Goal: Task Accomplishment & Management: Manage account settings

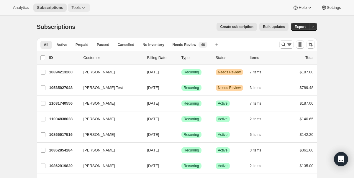
click at [82, 9] on icon at bounding box center [84, 8] width 6 height 6
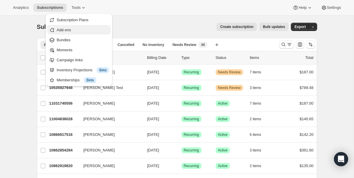
click at [75, 31] on span "Add-ons" at bounding box center [83, 30] width 52 height 6
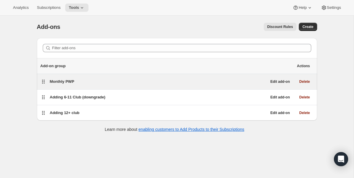
click at [107, 82] on div "Monthly PWP" at bounding box center [158, 82] width 217 height 6
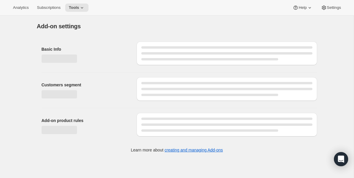
select select "selectedProducts"
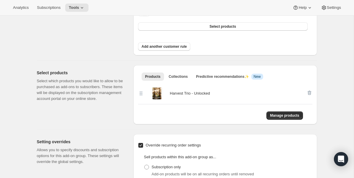
scroll to position [151, 0]
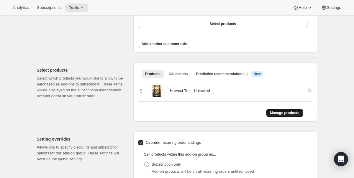
click at [291, 111] on span "Manage products" at bounding box center [284, 113] width 29 height 5
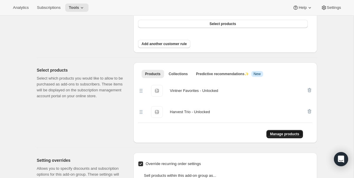
click at [288, 134] on span "Manage products" at bounding box center [284, 134] width 29 height 5
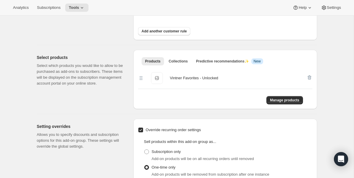
scroll to position [164, 0]
click at [310, 76] on icon "button" at bounding box center [310, 78] width 4 height 4
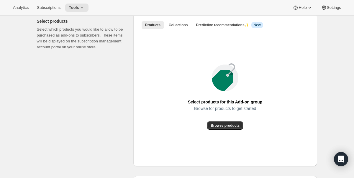
scroll to position [198, 0]
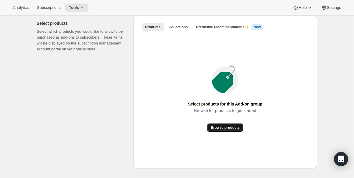
click at [233, 126] on span "Browse products" at bounding box center [225, 127] width 29 height 5
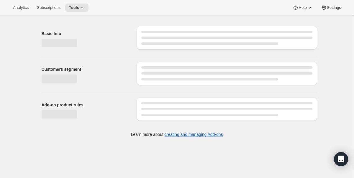
select select "selectedProducts"
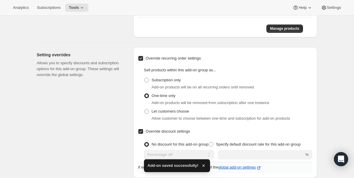
scroll to position [254, 0]
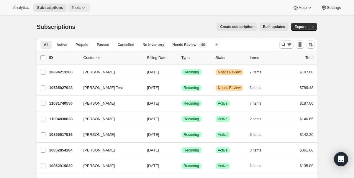
click at [81, 7] on span "Tools" at bounding box center [75, 7] width 9 height 5
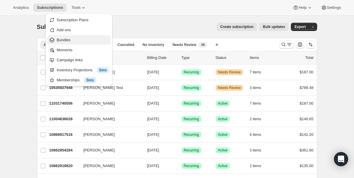
click at [71, 37] on button "Bundles" at bounding box center [78, 39] width 63 height 9
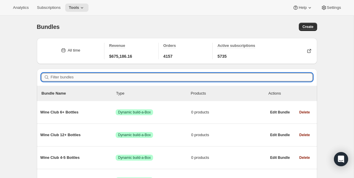
click at [93, 76] on input "Filter bundles" at bounding box center [182, 77] width 262 height 8
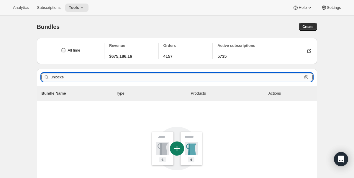
type input "unlocked"
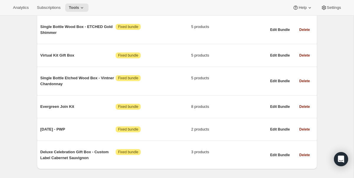
scroll to position [1611, 0]
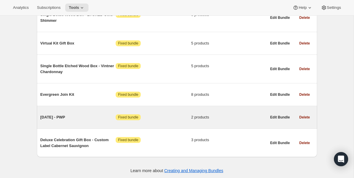
click at [88, 117] on span "[DATE] - PWP" at bounding box center [78, 118] width 76 height 6
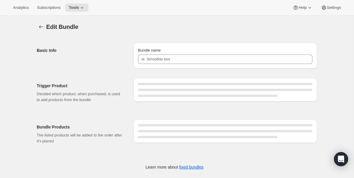
type input "[DATE] - PWP"
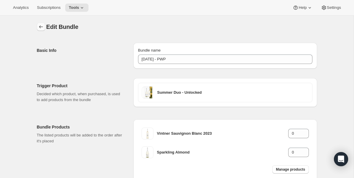
click at [40, 26] on icon "Bundles" at bounding box center [41, 27] width 6 height 6
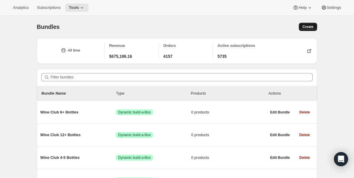
click at [303, 27] on span "Create" at bounding box center [308, 27] width 11 height 5
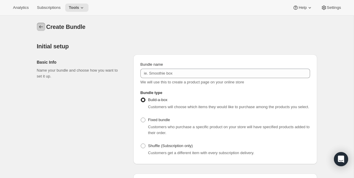
click at [39, 28] on icon "Bundles" at bounding box center [41, 27] width 6 height 6
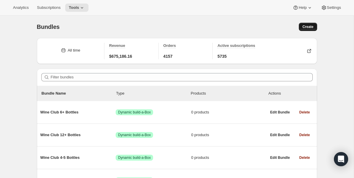
click at [311, 28] on span "Create" at bounding box center [308, 27] width 11 height 5
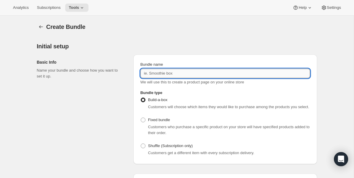
click at [182, 75] on input "Bundle name" at bounding box center [226, 73] width 170 height 9
click at [189, 73] on input "Bundle name" at bounding box center [226, 73] width 170 height 9
click at [158, 73] on input "October PWP" at bounding box center [226, 73] width 170 height 9
type input "October 2025 - PWP"
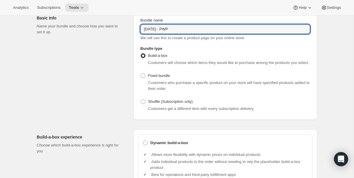
scroll to position [45, 0]
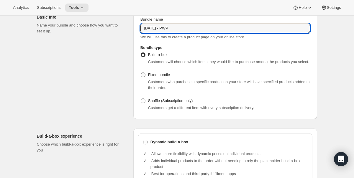
click at [144, 77] on span at bounding box center [143, 75] width 5 height 5
click at [141, 73] on input "Fixed bundle" at bounding box center [141, 73] width 0 height 0
radio input "true"
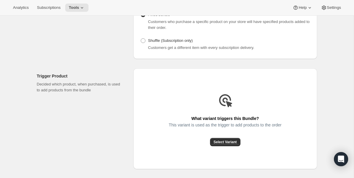
scroll to position [107, 0]
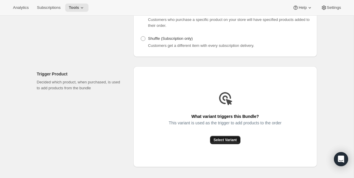
click at [223, 143] on span "Select Variant" at bounding box center [225, 140] width 23 height 5
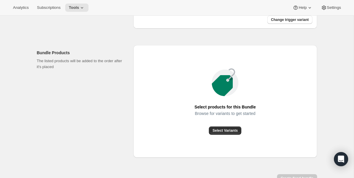
scroll to position [189, 0]
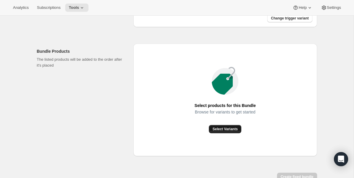
click at [222, 132] on span "Select Variants" at bounding box center [225, 129] width 25 height 5
click at [221, 132] on span "Select Variants" at bounding box center [225, 129] width 25 height 5
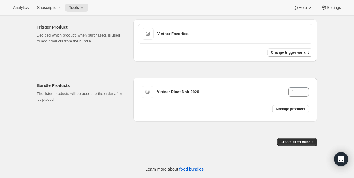
scroll to position [160, 0]
click at [297, 110] on span "Manage products" at bounding box center [290, 109] width 29 height 5
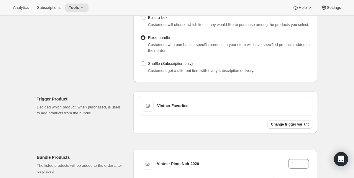
scroll to position [0, 0]
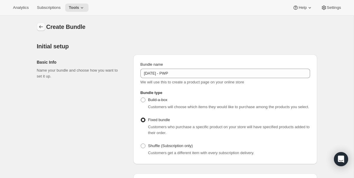
click at [42, 30] on icon "Bundles" at bounding box center [41, 27] width 6 height 6
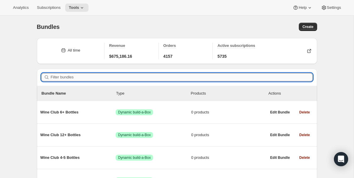
click at [74, 78] on input "Filter bundles" at bounding box center [182, 77] width 262 height 8
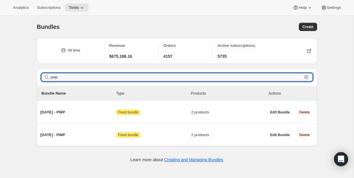
type input "pwp"
click at [311, 32] on div "Bundles. This page is ready Bundles Create" at bounding box center [177, 27] width 280 height 22
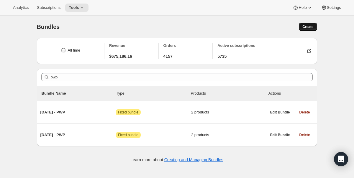
click at [309, 30] on button "Create" at bounding box center [308, 27] width 18 height 8
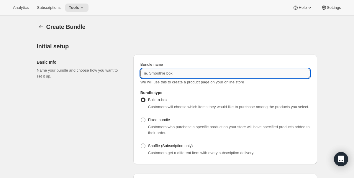
click at [201, 73] on input "Bundle name" at bounding box center [226, 73] width 170 height 9
type input "October 2025 - PWP"
click at [159, 122] on span "Fixed bundle" at bounding box center [159, 120] width 22 height 4
click at [141, 118] on input "Fixed bundle" at bounding box center [141, 118] width 0 height 0
radio input "true"
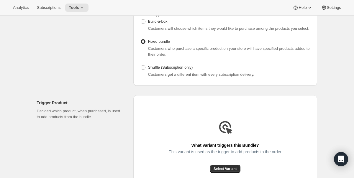
scroll to position [89, 0]
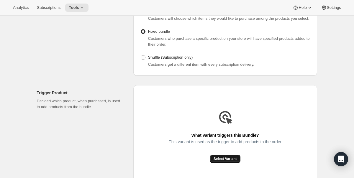
click at [223, 163] on button "Select Variant" at bounding box center [225, 159] width 30 height 8
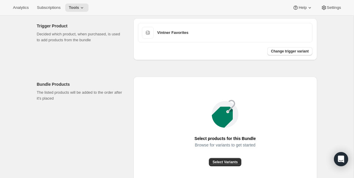
scroll to position [165, 0]
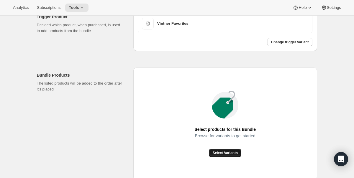
click at [234, 156] on span "Select Variants" at bounding box center [225, 153] width 25 height 5
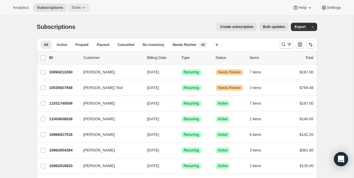
click at [85, 7] on icon at bounding box center [84, 8] width 6 height 6
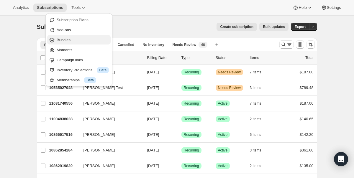
click at [76, 41] on span "Bundles" at bounding box center [83, 40] width 52 height 6
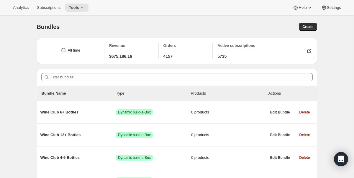
click at [81, 85] on div "Filter bundles" at bounding box center [177, 77] width 280 height 17
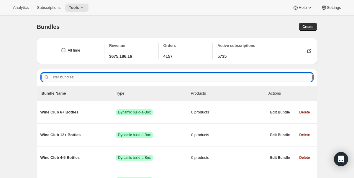
click at [78, 77] on input "Filter bundles" at bounding box center [182, 77] width 262 height 8
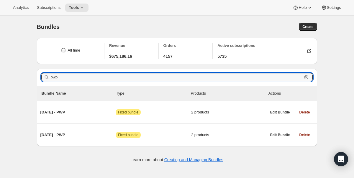
type input "pwp"
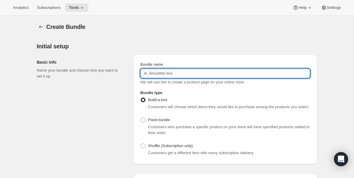
click at [232, 72] on input "Bundle name" at bounding box center [226, 73] width 170 height 9
type input "October 2025 - PWP"
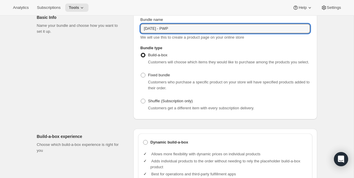
scroll to position [45, 0]
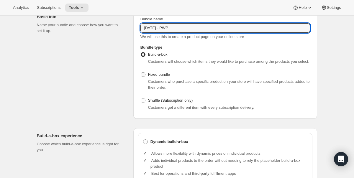
click at [154, 77] on span "Fixed bundle" at bounding box center [159, 74] width 22 height 4
click at [141, 73] on input "Fixed bundle" at bounding box center [141, 72] width 0 height 0
radio input "true"
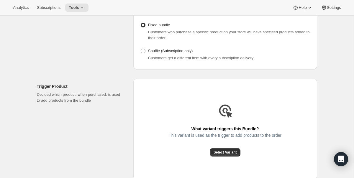
scroll to position [153, 0]
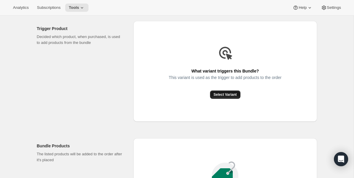
click at [228, 99] on button "Select Variant" at bounding box center [225, 95] width 30 height 8
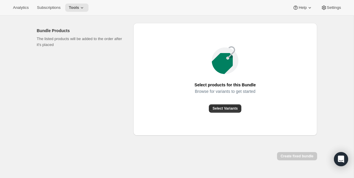
scroll to position [229, 0]
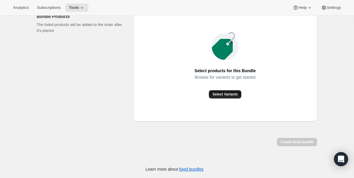
click at [236, 91] on button "Select Variants" at bounding box center [225, 94] width 32 height 8
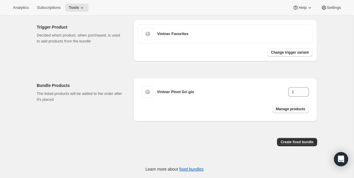
click at [289, 109] on span "Manage products" at bounding box center [290, 109] width 29 height 5
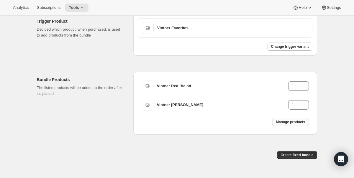
click at [289, 125] on span "Manage products" at bounding box center [290, 122] width 29 height 5
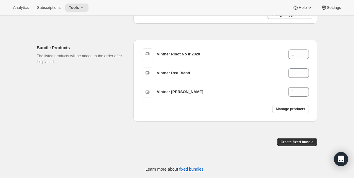
scroll to position [198, 0]
click at [305, 142] on span "Create fixed bundle" at bounding box center [297, 142] width 33 height 5
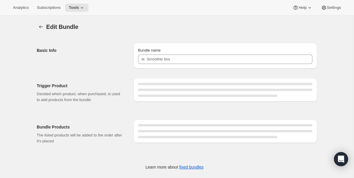
type input "October 2025 - PWP"
click at [83, 7] on icon at bounding box center [82, 8] width 6 height 6
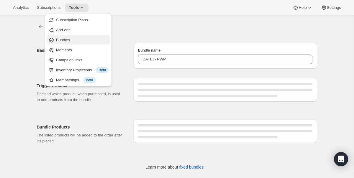
click at [78, 41] on span "Bundles" at bounding box center [82, 40] width 52 height 6
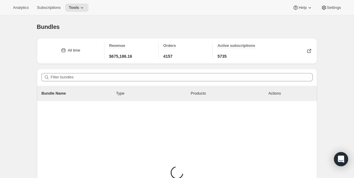
click at [104, 72] on div "Filter bundles" at bounding box center [177, 77] width 280 height 17
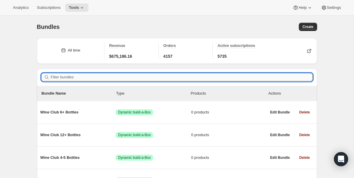
click at [102, 74] on input "Filter bundles" at bounding box center [182, 77] width 262 height 8
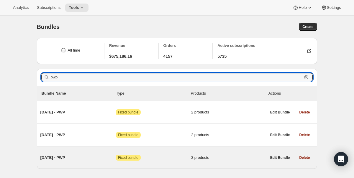
type input "pwp"
click at [96, 157] on span "October 2025 - PWP" at bounding box center [78, 158] width 76 height 6
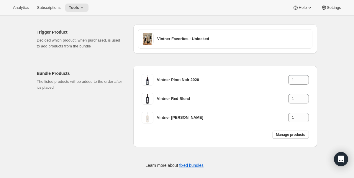
scroll to position [59, 0]
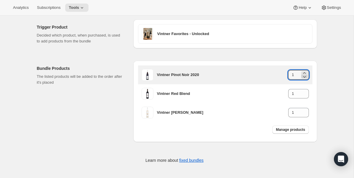
click at [307, 77] on icon at bounding box center [305, 77] width 6 height 6
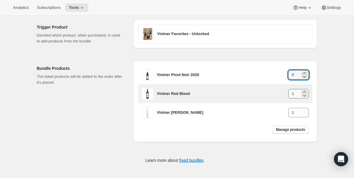
type input "0"
click at [298, 95] on input "1" at bounding box center [294, 93] width 12 height 9
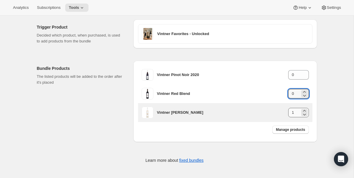
type input "0"
click at [297, 115] on input "1" at bounding box center [294, 112] width 12 height 9
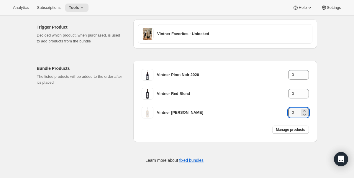
type input "0"
click at [339, 112] on div "Edit Bundle. This page is ready Edit Bundle Basic Info Bundle name October 2025…" at bounding box center [177, 67] width 354 height 221
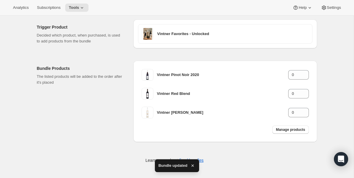
click at [330, 84] on div "Edit Bundle. This page is ready Edit Bundle Basic Info Bundle name October 2025…" at bounding box center [177, 67] width 354 height 221
